Goal: Information Seeking & Learning: Learn about a topic

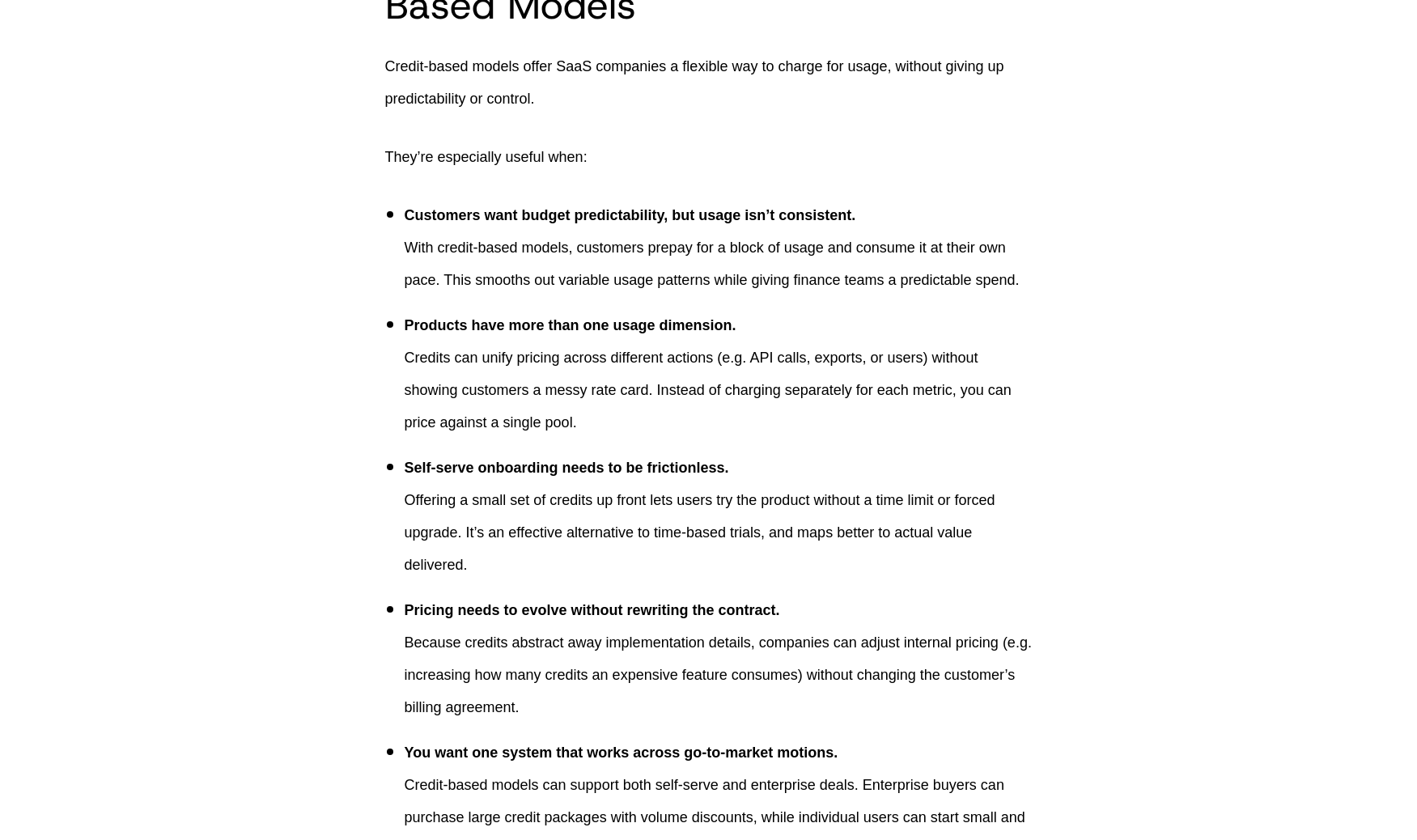
scroll to position [2140, 0]
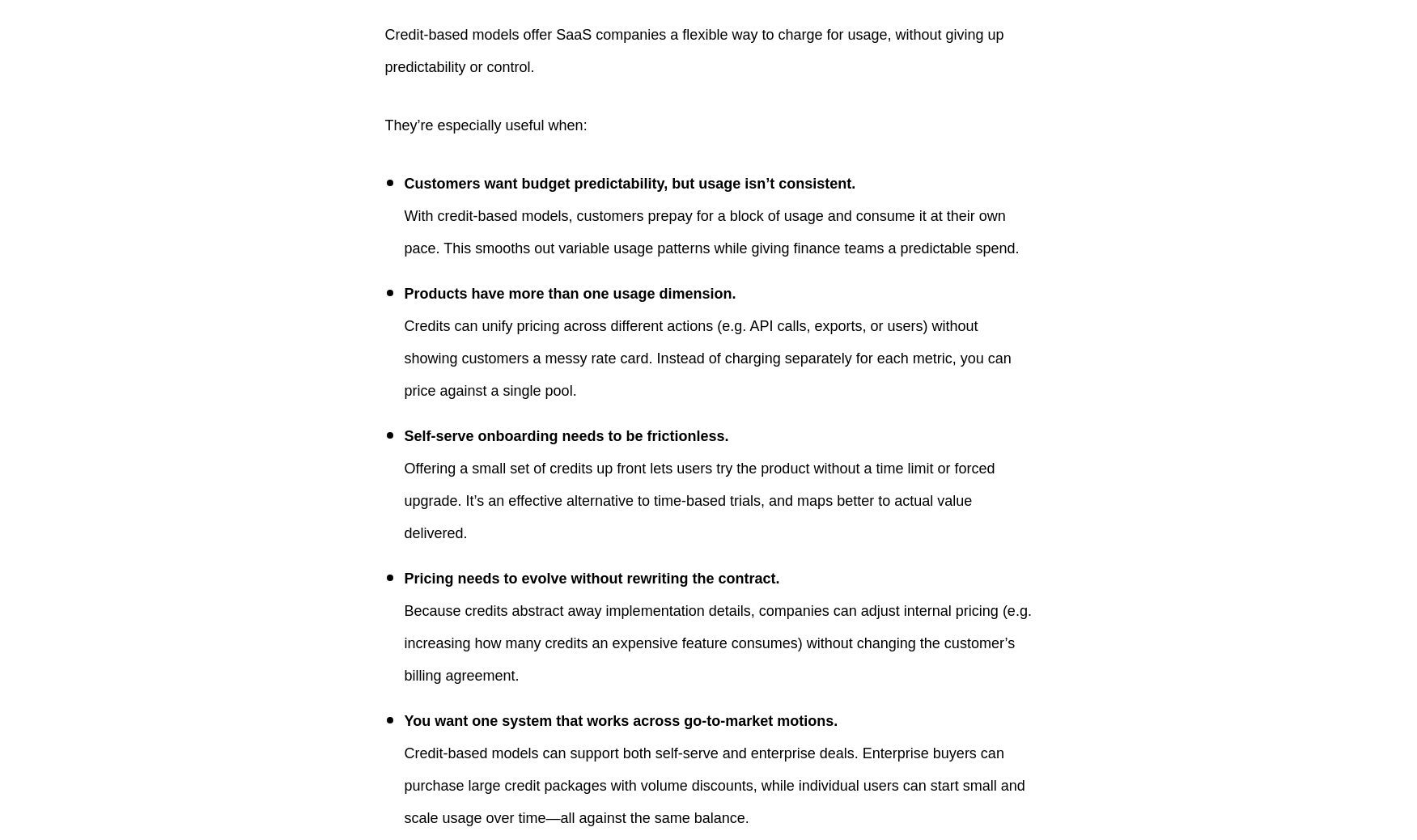
click at [460, 378] on p "Credits can unify pricing across different actions (e.g. API calls, exports, or…" at bounding box center [719, 358] width 628 height 97
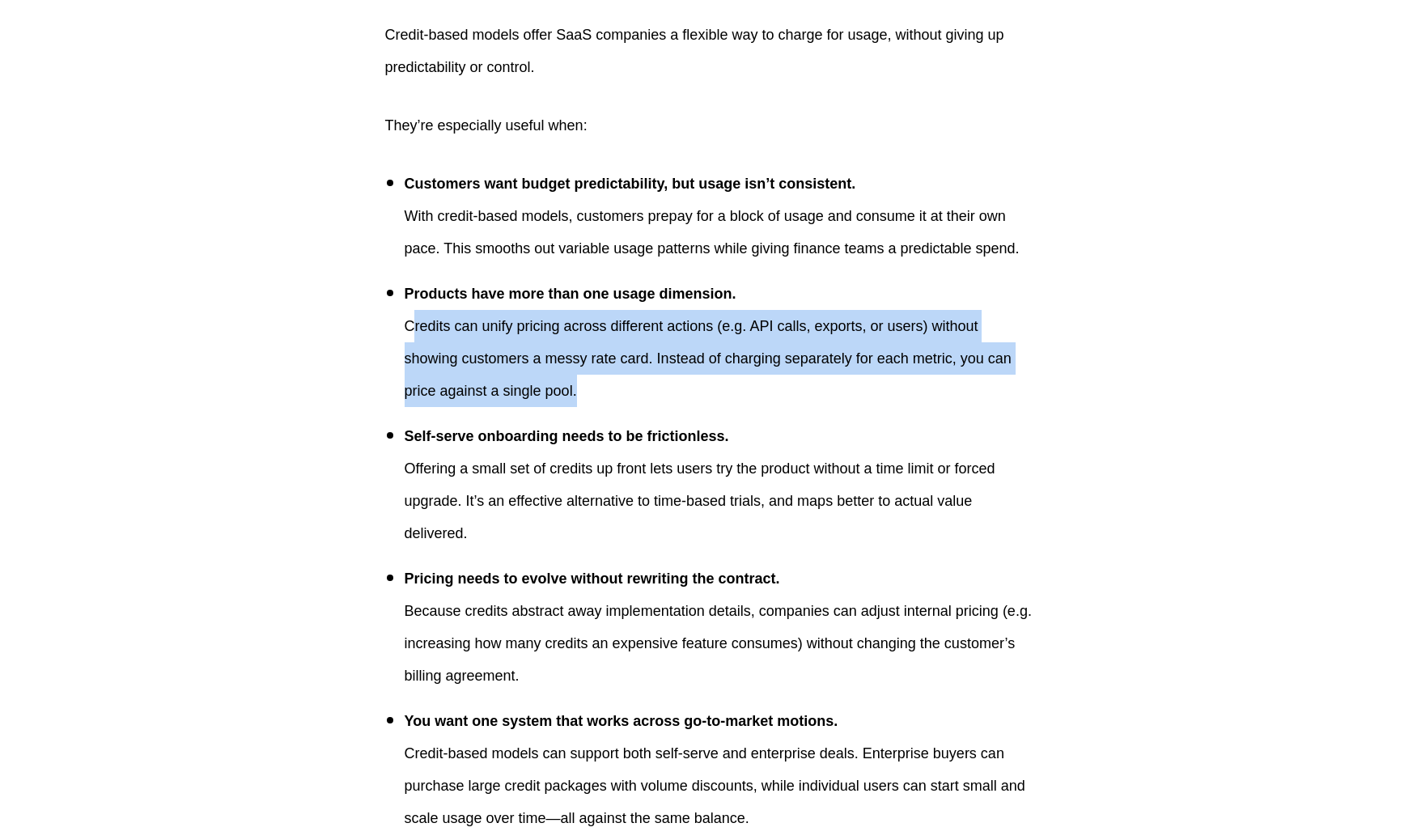
click at [519, 398] on p "Credits can unify pricing across different actions (e.g. API calls, exports, or…" at bounding box center [719, 358] width 628 height 97
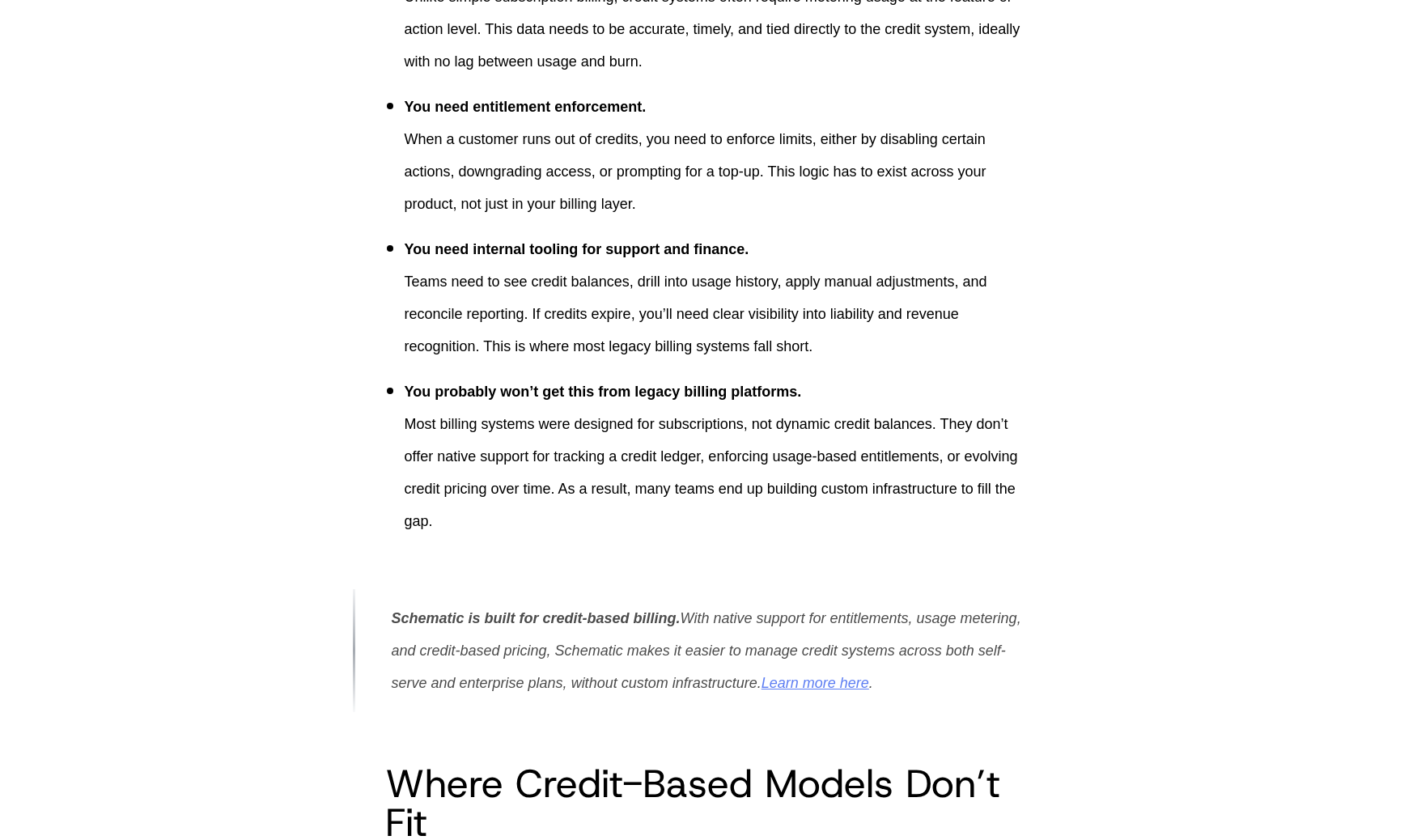
scroll to position [5489, 0]
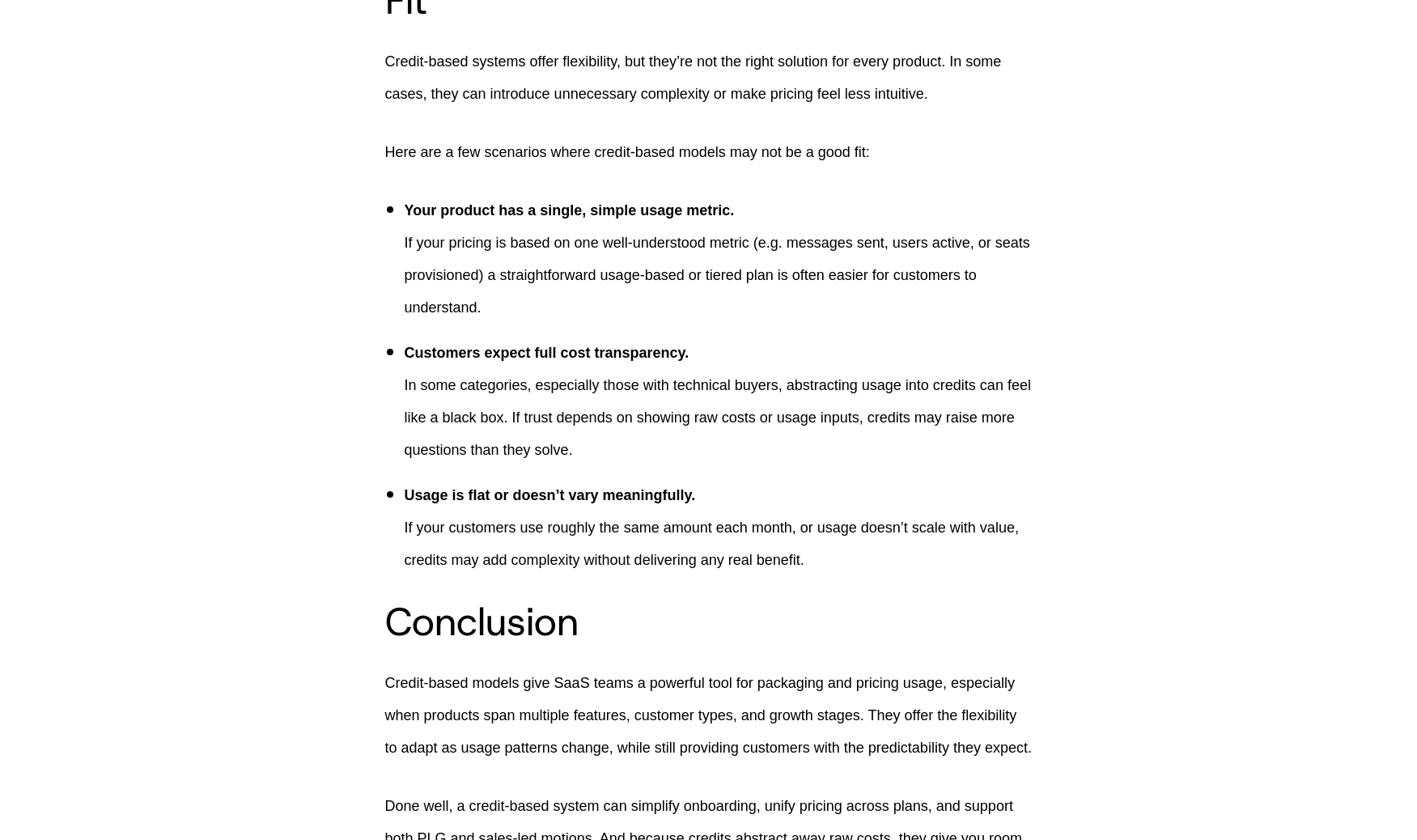
scroll to position [6328, 0]
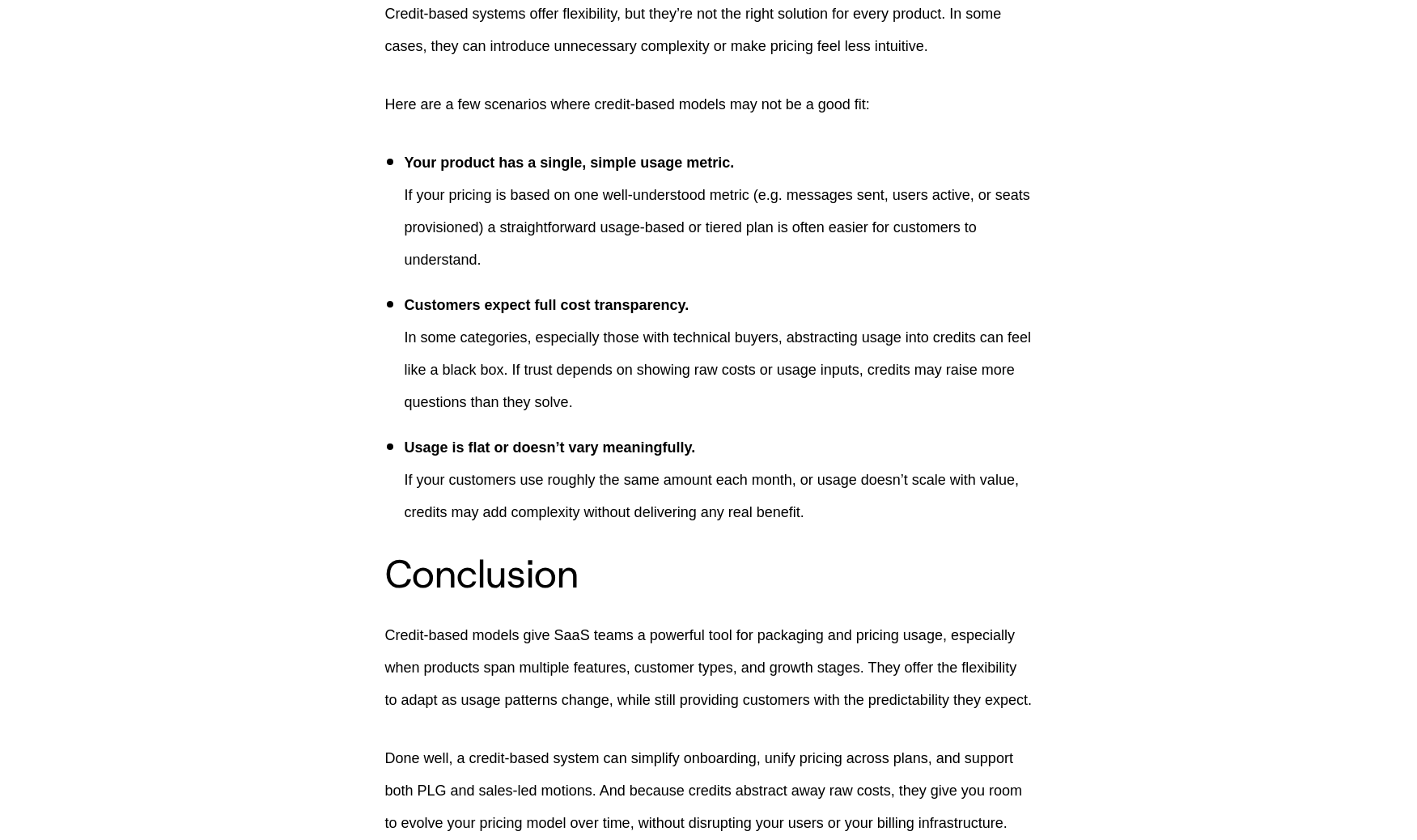
click at [855, 260] on p "If your pricing is based on one well-understood metric (e.g. messages sent, use…" at bounding box center [719, 227] width 628 height 97
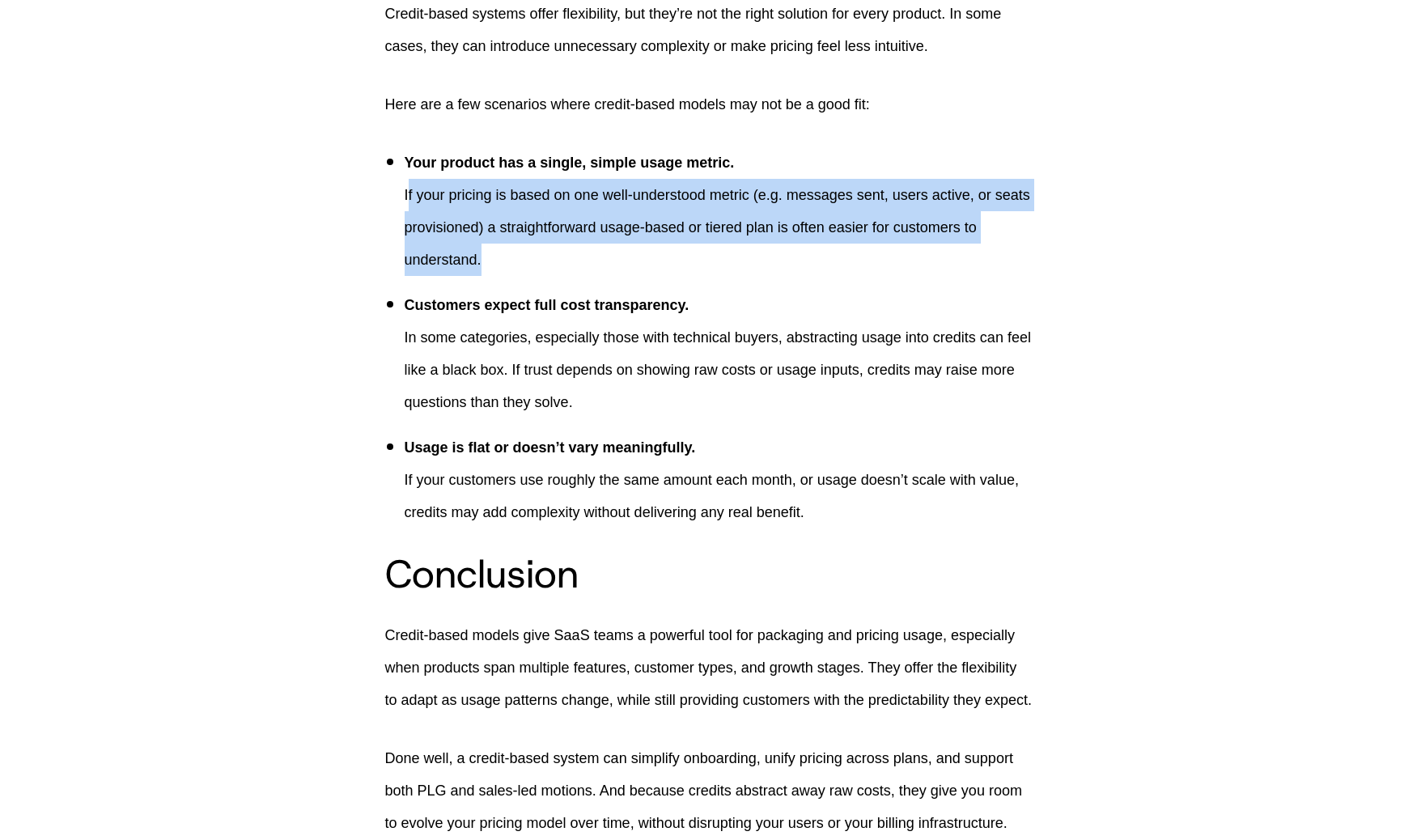
click at [903, 276] on p "If your pricing is based on one well-understood metric (e.g. messages sent, use…" at bounding box center [719, 227] width 628 height 97
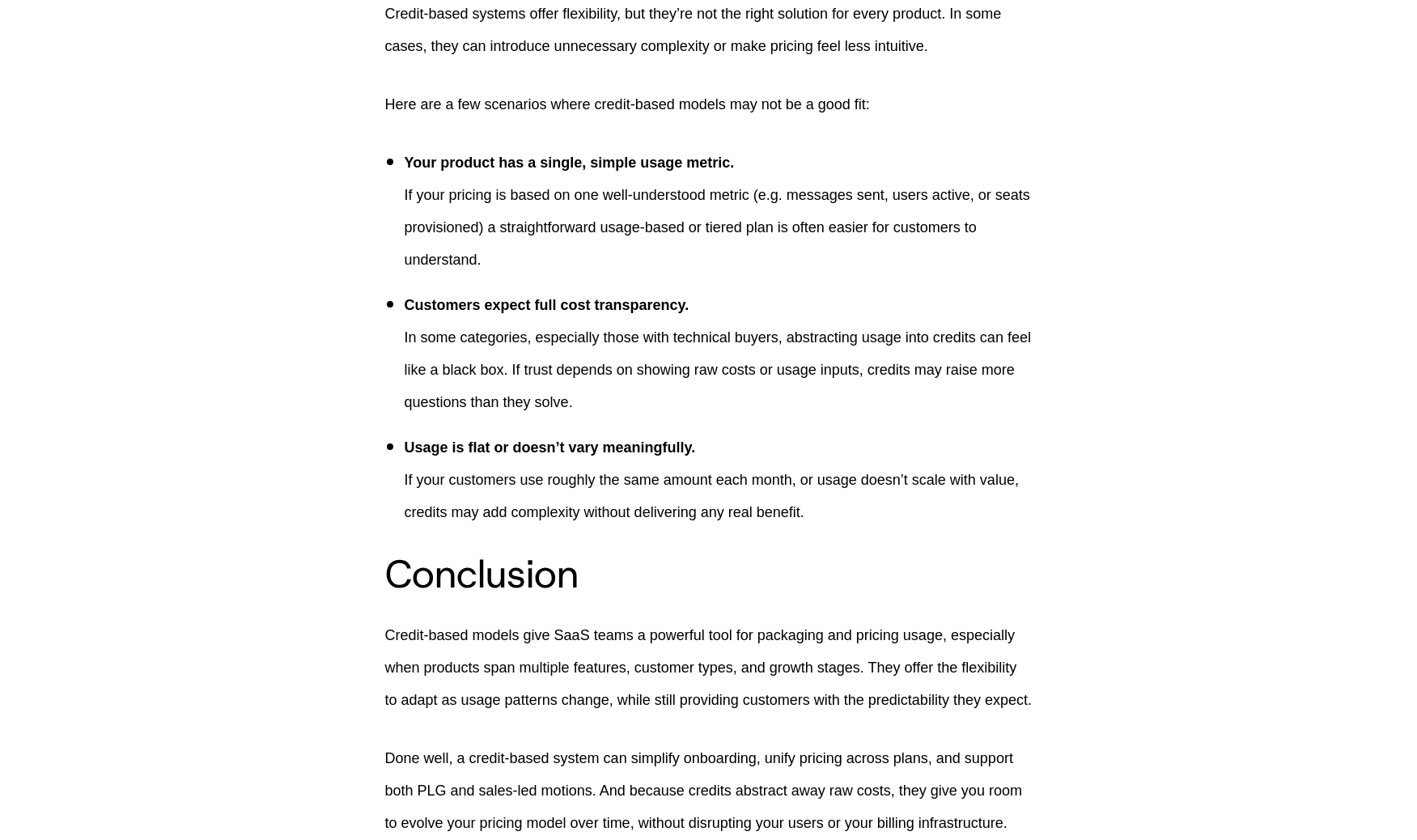
click at [1020, 342] on ul "Your product has a single, simple usage metric. If your pricing is based on one…" at bounding box center [709, 337] width 648 height 382
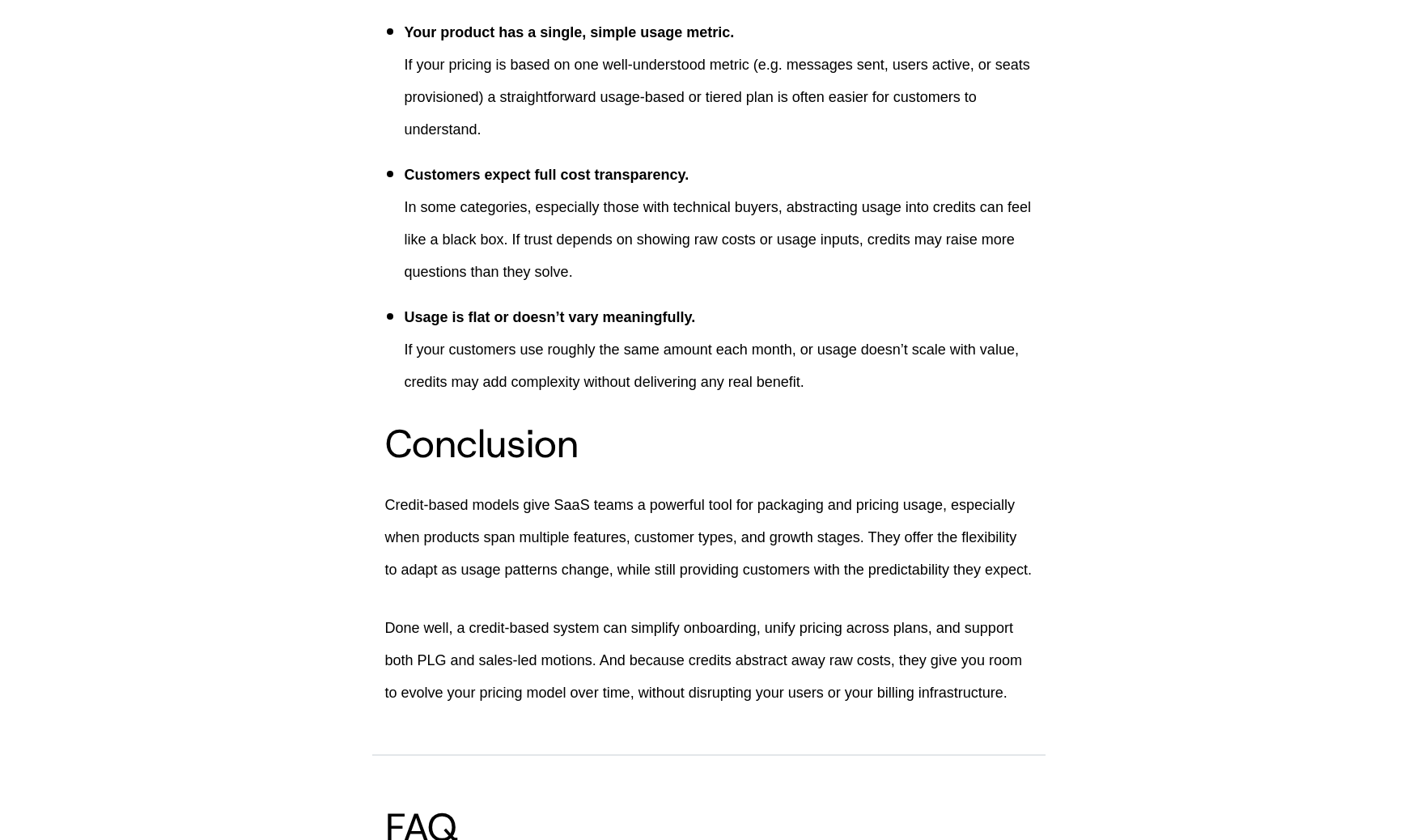
scroll to position [6488, 0]
